Goal: Information Seeking & Learning: Find specific page/section

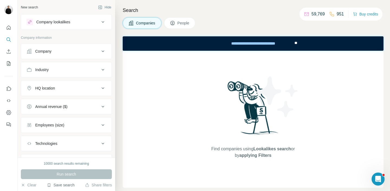
click at [71, 185] on button "Save search" at bounding box center [61, 184] width 28 height 5
click at [115, 149] on div "New search Hide Company lookalikes Company information Company Industry HQ loca…" at bounding box center [66, 78] width 97 height 157
click at [96, 184] on button "Share filters" at bounding box center [98, 184] width 27 height 5
click at [56, 184] on button "Save search" at bounding box center [61, 184] width 28 height 5
click at [69, 173] on div "View my saved searches" at bounding box center [75, 175] width 57 height 11
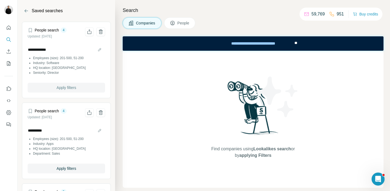
click at [74, 86] on span "Apply filters" at bounding box center [66, 87] width 19 height 5
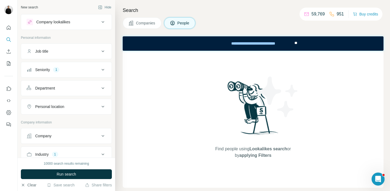
click at [24, 186] on icon "button" at bounding box center [23, 184] width 4 height 4
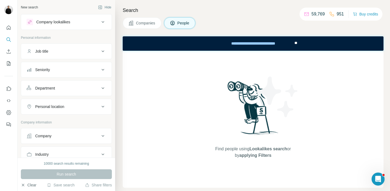
click at [24, 185] on icon "button" at bounding box center [23, 184] width 4 height 4
click at [22, 185] on icon "button" at bounding box center [23, 184] width 2 height 2
click at [143, 27] on button "Companies" at bounding box center [142, 22] width 39 height 11
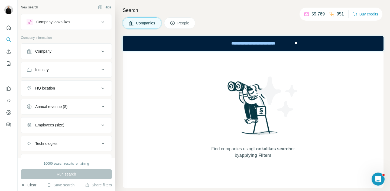
click at [54, 24] on div "Company lookalikes" at bounding box center [53, 21] width 34 height 5
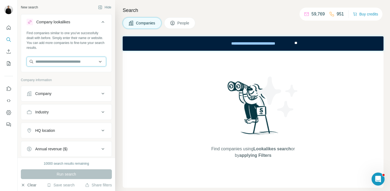
click at [76, 57] on input "text" at bounding box center [67, 62] width 80 height 10
click at [109, 78] on p "Company information" at bounding box center [66, 79] width 91 height 5
click at [81, 63] on input "text" at bounding box center [67, 62] width 80 height 10
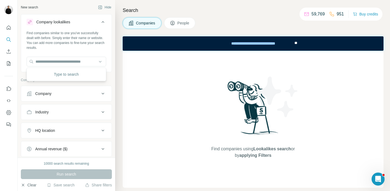
click at [117, 84] on div "Search Companies People Find companies using Lookalikes search or by applying F…" at bounding box center [252, 95] width 275 height 191
click at [100, 93] on icon at bounding box center [103, 93] width 6 height 6
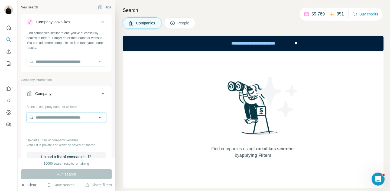
click at [62, 118] on input "text" at bounding box center [67, 117] width 80 height 10
click at [81, 118] on input "text" at bounding box center [67, 117] width 80 height 10
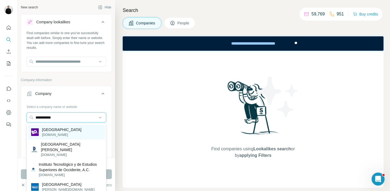
type input "**********"
click at [78, 128] on p "[GEOGRAPHIC_DATA]" at bounding box center [62, 129] width 40 height 5
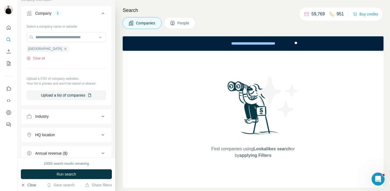
scroll to position [95, 0]
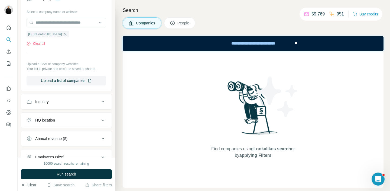
click at [92, 121] on div "HQ location" at bounding box center [63, 119] width 73 height 5
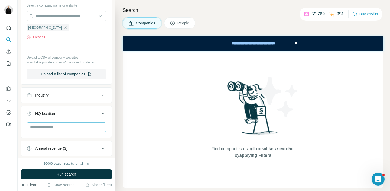
scroll to position [129, 0]
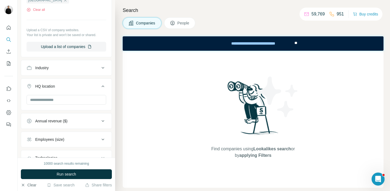
click at [100, 94] on button "HQ location" at bounding box center [66, 87] width 90 height 15
click at [96, 99] on button "Annual revenue ($)" at bounding box center [66, 104] width 90 height 13
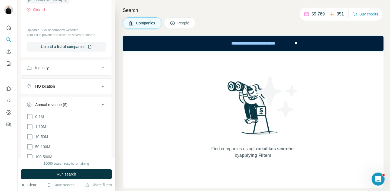
click at [101, 88] on icon at bounding box center [103, 86] width 6 height 6
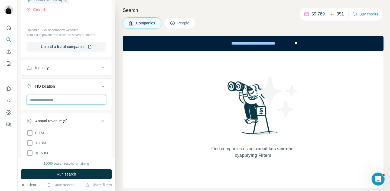
click at [80, 104] on input "text" at bounding box center [67, 100] width 80 height 10
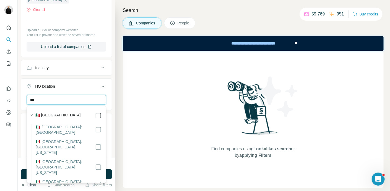
type input "***"
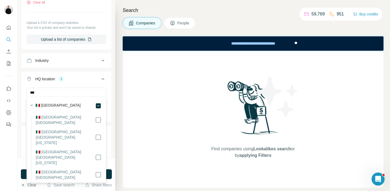
scroll to position [138, 0]
click at [103, 75] on icon at bounding box center [103, 76] width 6 height 6
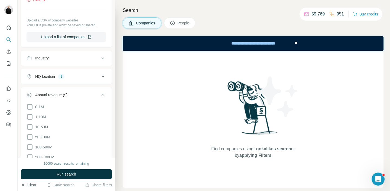
click at [106, 94] on icon at bounding box center [103, 95] width 6 height 6
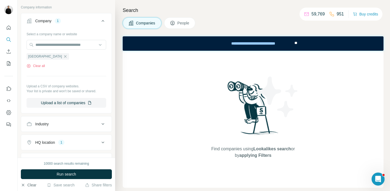
scroll to position [88, 0]
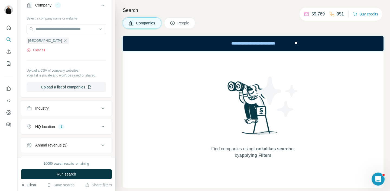
click at [102, 124] on icon at bounding box center [103, 126] width 6 height 6
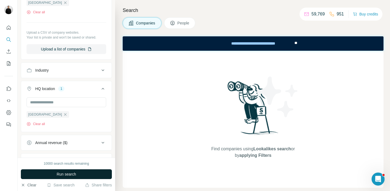
click at [86, 174] on button "Run search" at bounding box center [66, 174] width 91 height 10
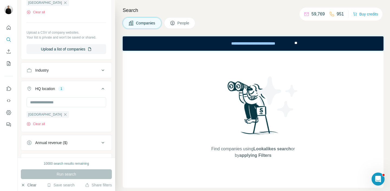
click at [185, 27] on button "People" at bounding box center [179, 22] width 31 height 11
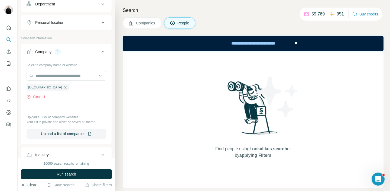
click at [183, 19] on button "People" at bounding box center [179, 22] width 31 height 11
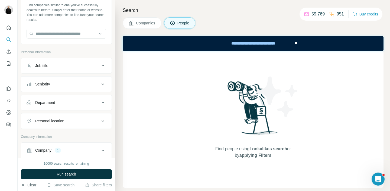
scroll to position [35, 0]
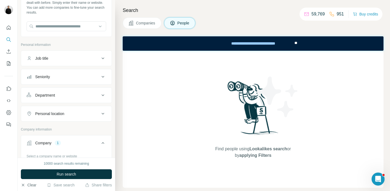
click at [100, 114] on icon at bounding box center [103, 113] width 6 height 6
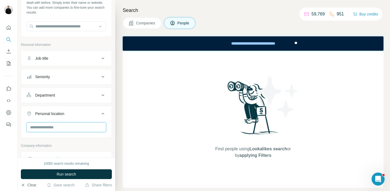
click at [87, 126] on input "text" at bounding box center [67, 127] width 80 height 10
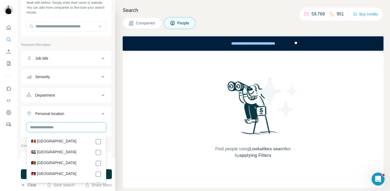
type input "*"
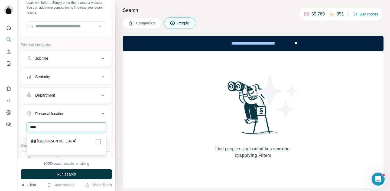
type input "****"
click at [90, 140] on div "🇲🇽 [GEOGRAPHIC_DATA]" at bounding box center [66, 141] width 70 height 6
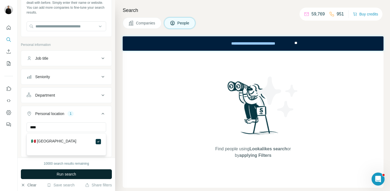
click at [93, 170] on button "Run search" at bounding box center [66, 174] width 91 height 10
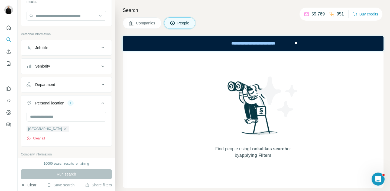
scroll to position [45, 0]
click at [146, 23] on span "Companies" at bounding box center [146, 22] width 20 height 5
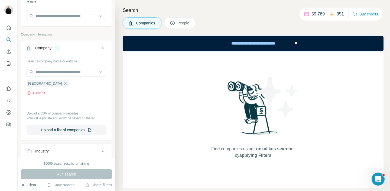
scroll to position [118, 0]
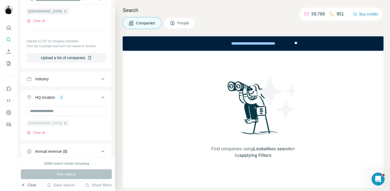
click at [63, 123] on icon "button" at bounding box center [65, 123] width 4 height 4
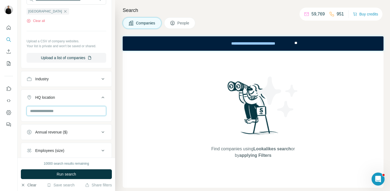
click at [59, 109] on input "text" at bounding box center [67, 111] width 80 height 10
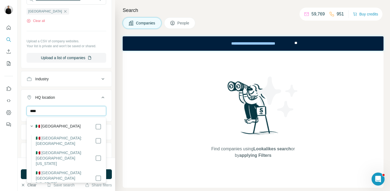
type input "****"
click at [79, 126] on div "🇲🇽 [GEOGRAPHIC_DATA]" at bounding box center [68, 126] width 66 height 6
click at [106, 128] on button "Annual revenue ($)" at bounding box center [66, 131] width 90 height 13
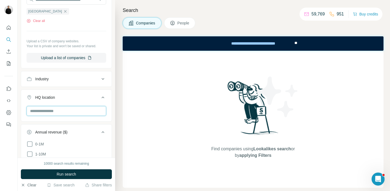
click at [70, 113] on input "text" at bounding box center [67, 111] width 80 height 10
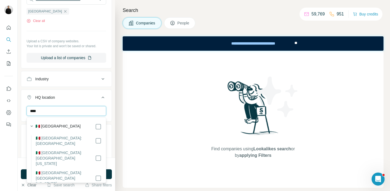
type input "****"
click at [110, 125] on div "**** [GEOGRAPHIC_DATA] Clear all" at bounding box center [66, 122] width 90 height 33
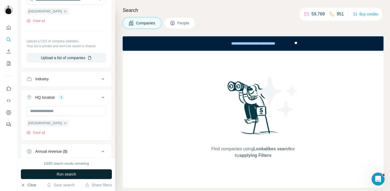
click at [87, 177] on button "Run search" at bounding box center [66, 174] width 91 height 10
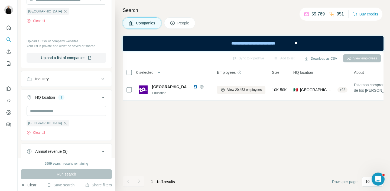
click at [178, 24] on button "People" at bounding box center [179, 22] width 31 height 11
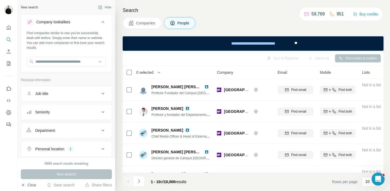
click at [97, 112] on div "Seniority" at bounding box center [63, 111] width 73 height 5
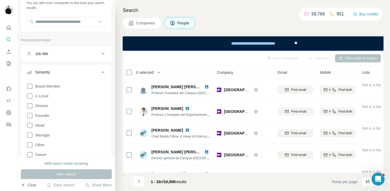
scroll to position [53, 0]
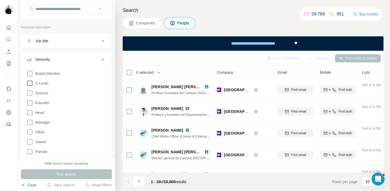
click at [31, 84] on icon at bounding box center [30, 83] width 6 height 6
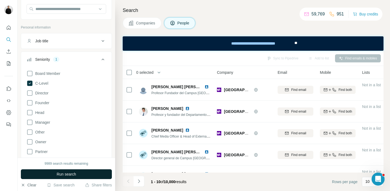
click at [76, 175] on span "Run search" at bounding box center [66, 173] width 19 height 5
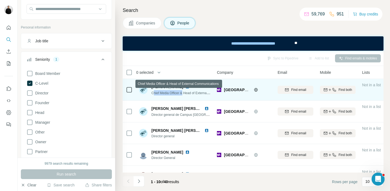
drag, startPoint x: 154, startPoint y: 93, endPoint x: 183, endPoint y: 94, distance: 29.6
click at [183, 94] on span "Chief Media Officer & Head of External Communications" at bounding box center [191, 92] width 81 height 4
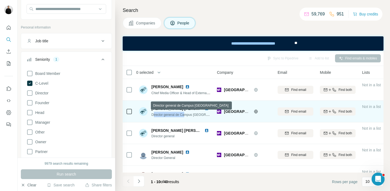
drag, startPoint x: 152, startPoint y: 115, endPoint x: 187, endPoint y: 116, distance: 34.7
click at [187, 116] on div "Director general de Campus [GEOGRAPHIC_DATA]" at bounding box center [181, 114] width 60 height 5
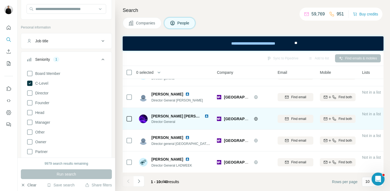
scroll to position [123, 0]
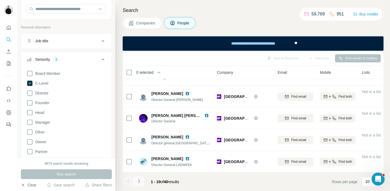
click at [139, 182] on icon "Navigate to next page" at bounding box center [138, 180] width 5 height 5
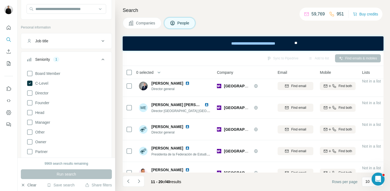
scroll to position [0, 0]
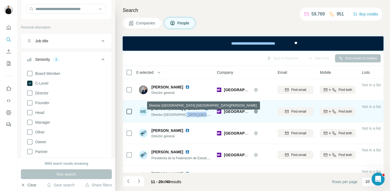
drag, startPoint x: 183, startPoint y: 115, endPoint x: 209, endPoint y: 115, distance: 25.7
click at [209, 115] on span "Director [GEOGRAPHIC_DATA] [GEOGRAPHIC_DATA][PERSON_NAME]" at bounding box center [204, 114] width 107 height 4
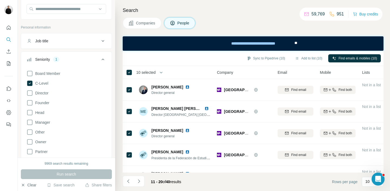
click at [221, 15] on div "Search Companies People Sync to Pipedrive (10) Add to list (10) Find emails & m…" at bounding box center [252, 95] width 275 height 191
click at [8, 66] on icon "My lists" at bounding box center [9, 63] width 4 height 4
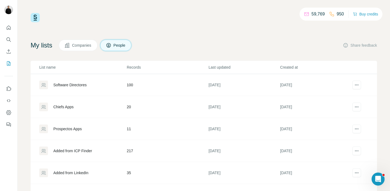
click at [96, 83] on div "Software Directores" at bounding box center [82, 84] width 87 height 9
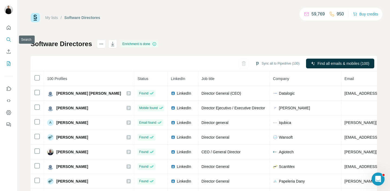
click at [9, 43] on button "Search" at bounding box center [8, 40] width 9 height 10
click at [6, 37] on icon "Search" at bounding box center [8, 39] width 5 height 5
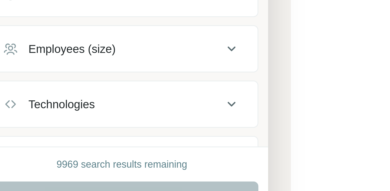
click at [48, 163] on div "9969 search results remaining" at bounding box center [67, 163] width 44 height 5
drag, startPoint x: 44, startPoint y: 162, endPoint x: 54, endPoint y: 162, distance: 10.6
click at [54, 162] on div "9969 search results remaining" at bounding box center [67, 163] width 44 height 5
